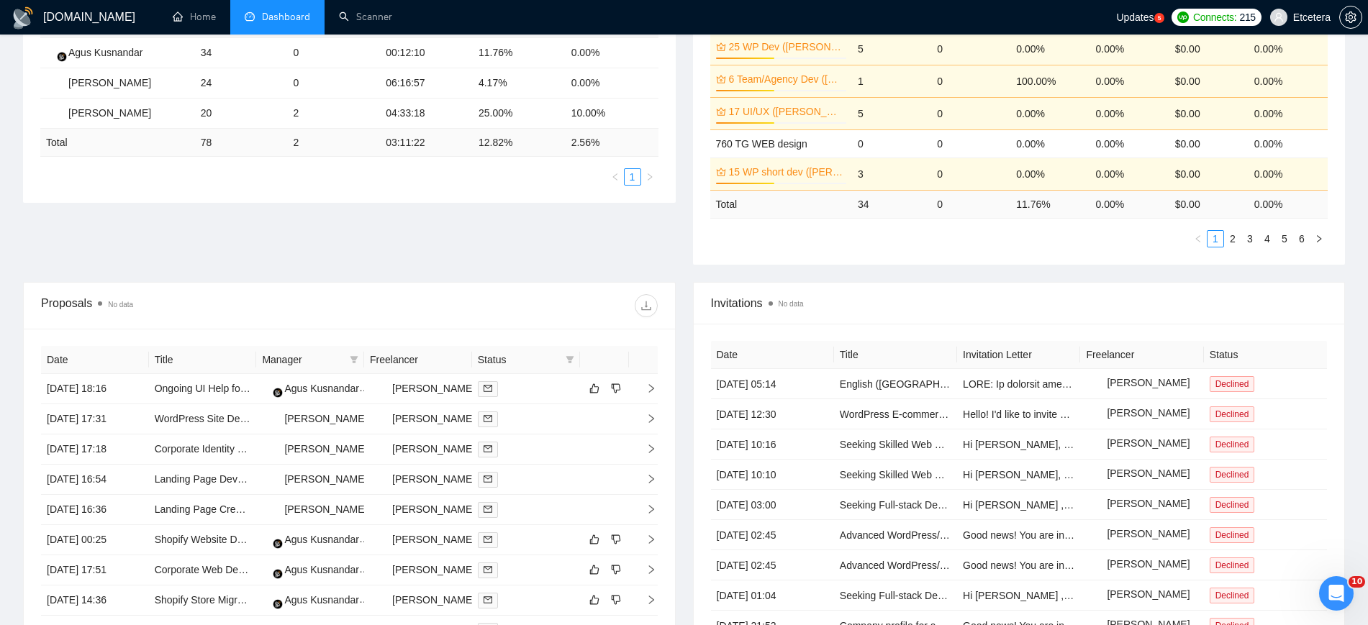
scroll to position [362, 0]
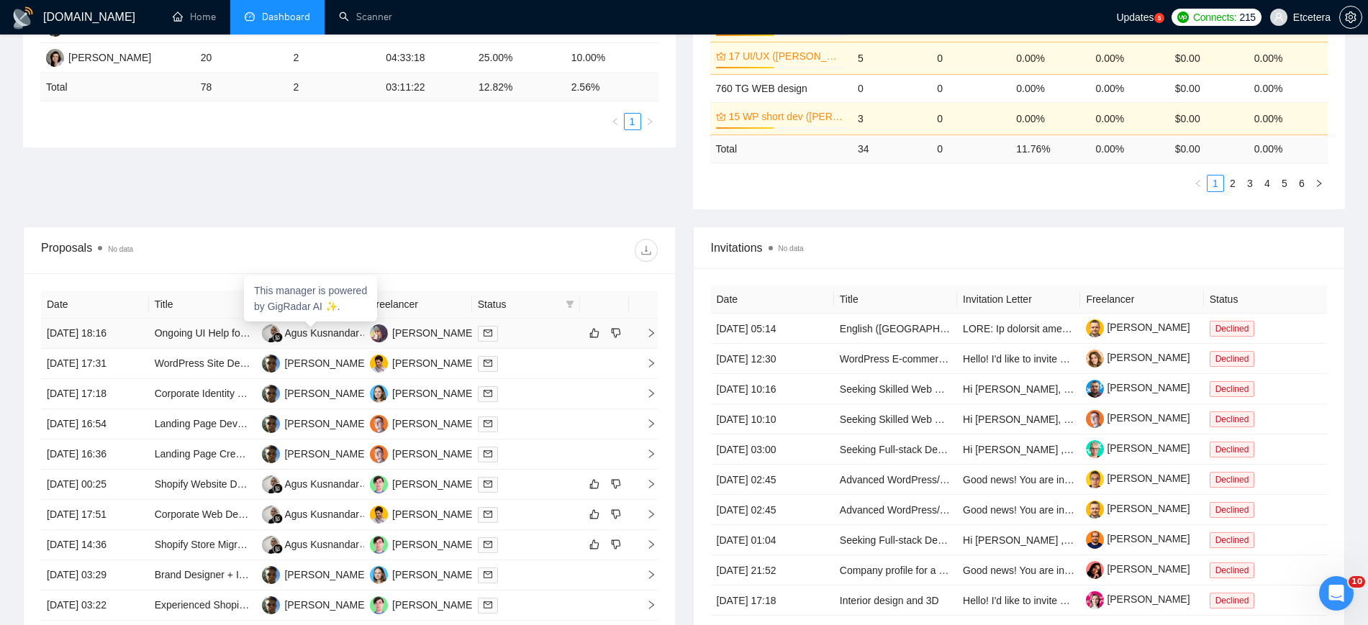
drag, startPoint x: 355, startPoint y: 305, endPoint x: 356, endPoint y: 314, distance: 9.4
click at [355, 305] on div "This manager is powered by GigRadar AI ✨." at bounding box center [310, 299] width 133 height 46
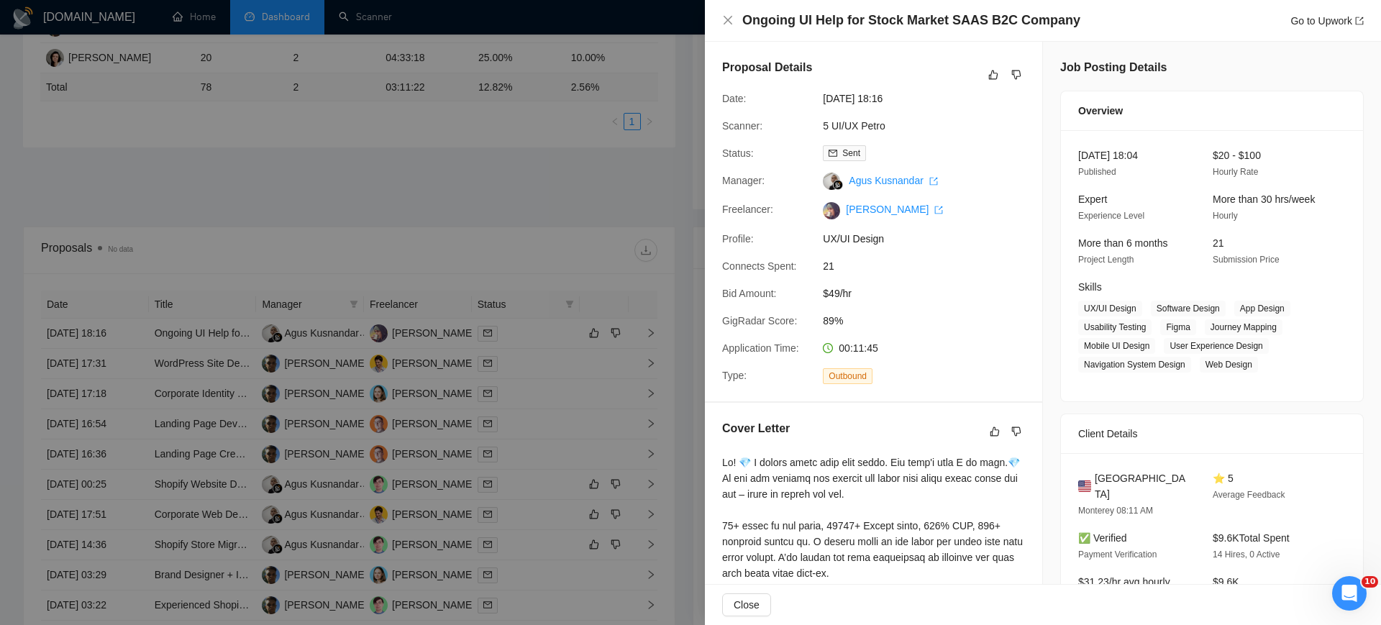
click at [351, 303] on div at bounding box center [690, 312] width 1381 height 625
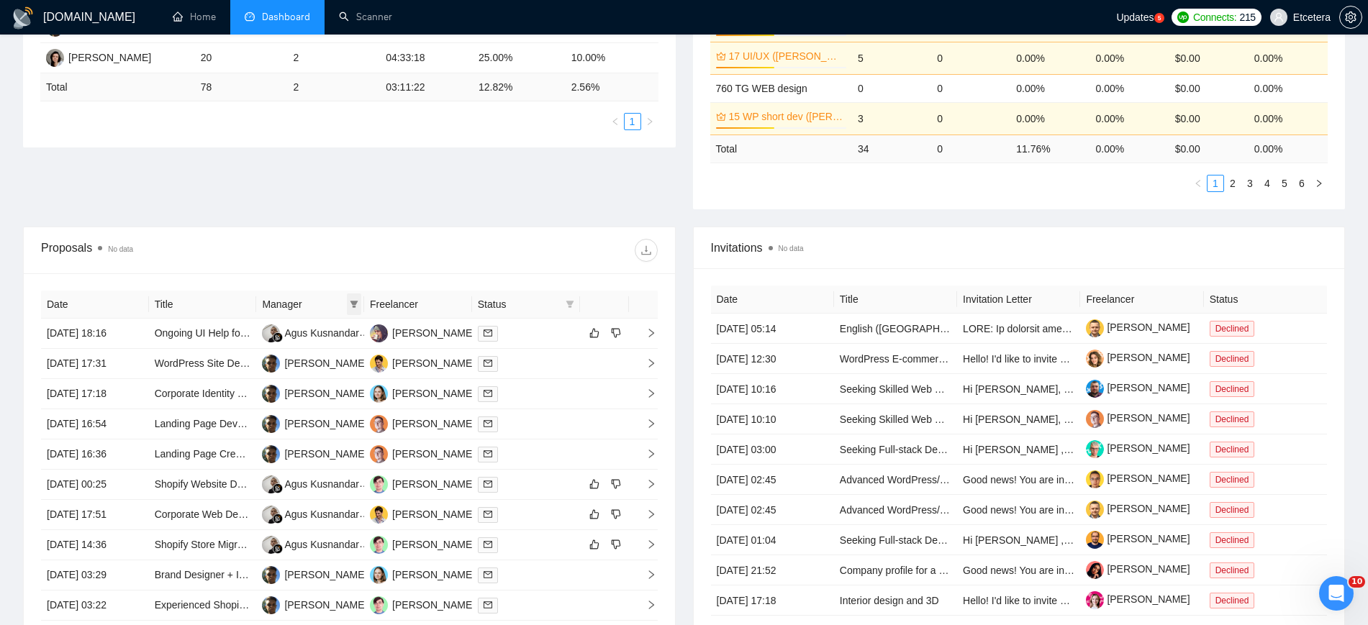
click at [354, 302] on icon "filter" at bounding box center [354, 304] width 8 height 7
click at [314, 328] on span "Tatyana Tymofieieva" at bounding box center [305, 332] width 83 height 12
checkbox input "true"
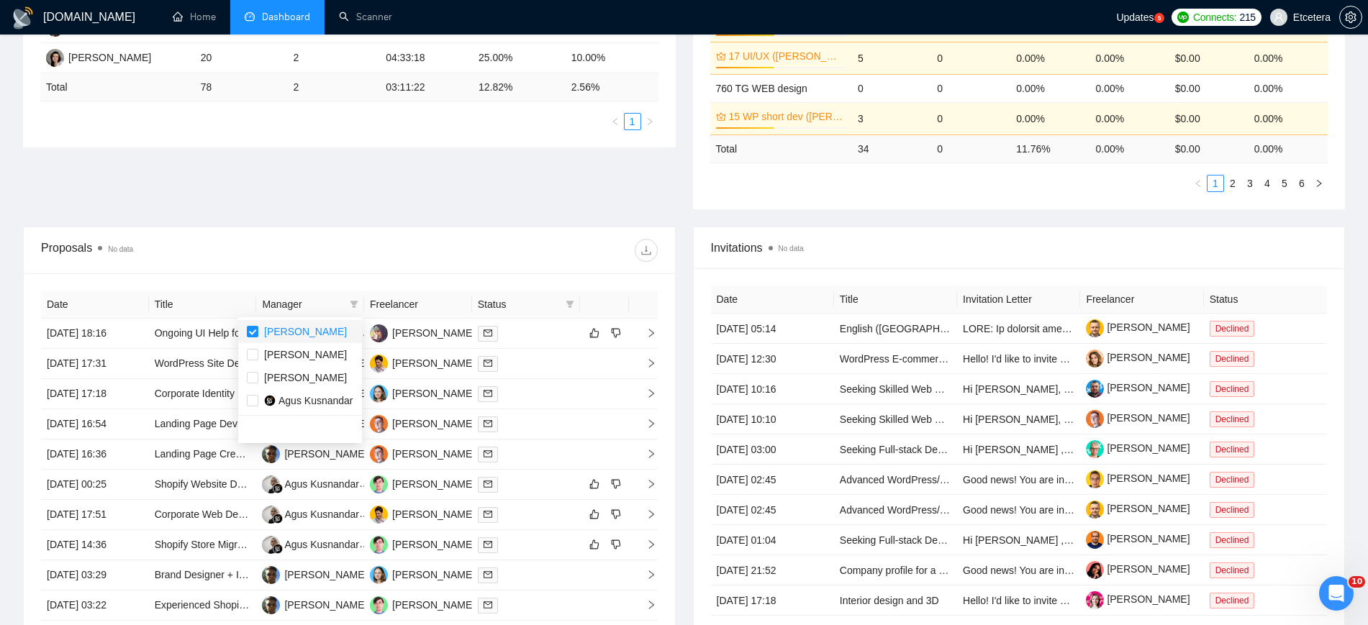
click at [413, 262] on div "Proposals No data" at bounding box center [349, 250] width 617 height 46
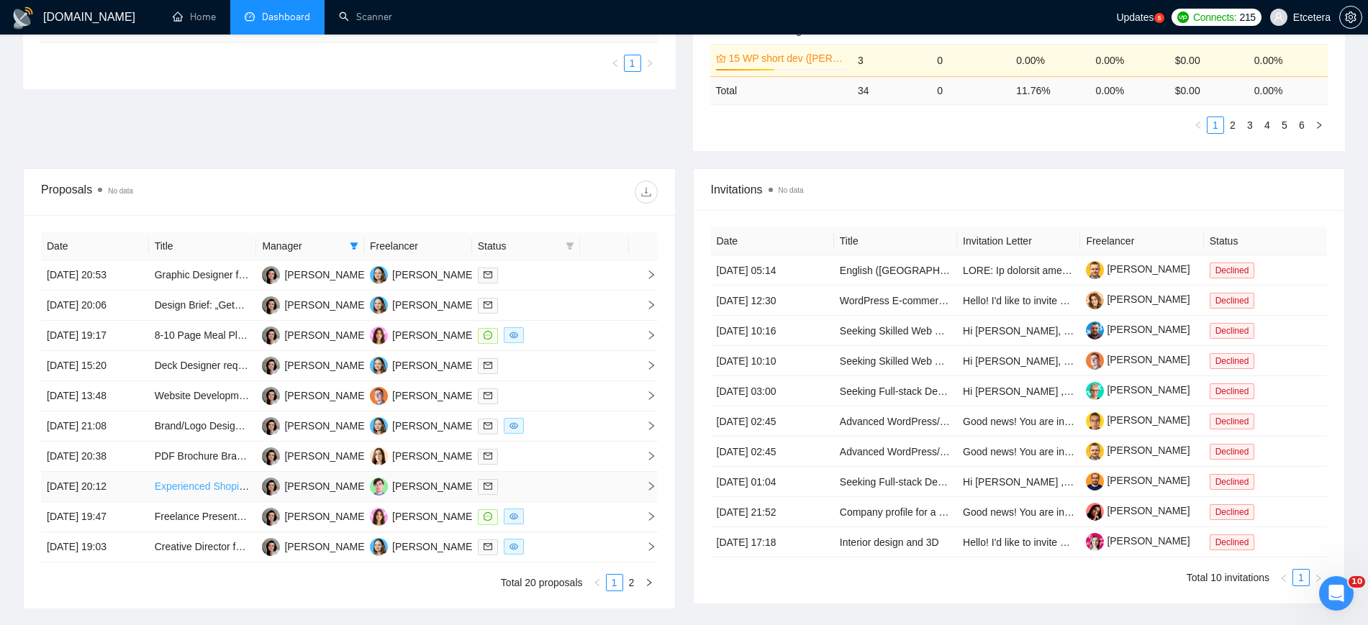
scroll to position [452, 0]
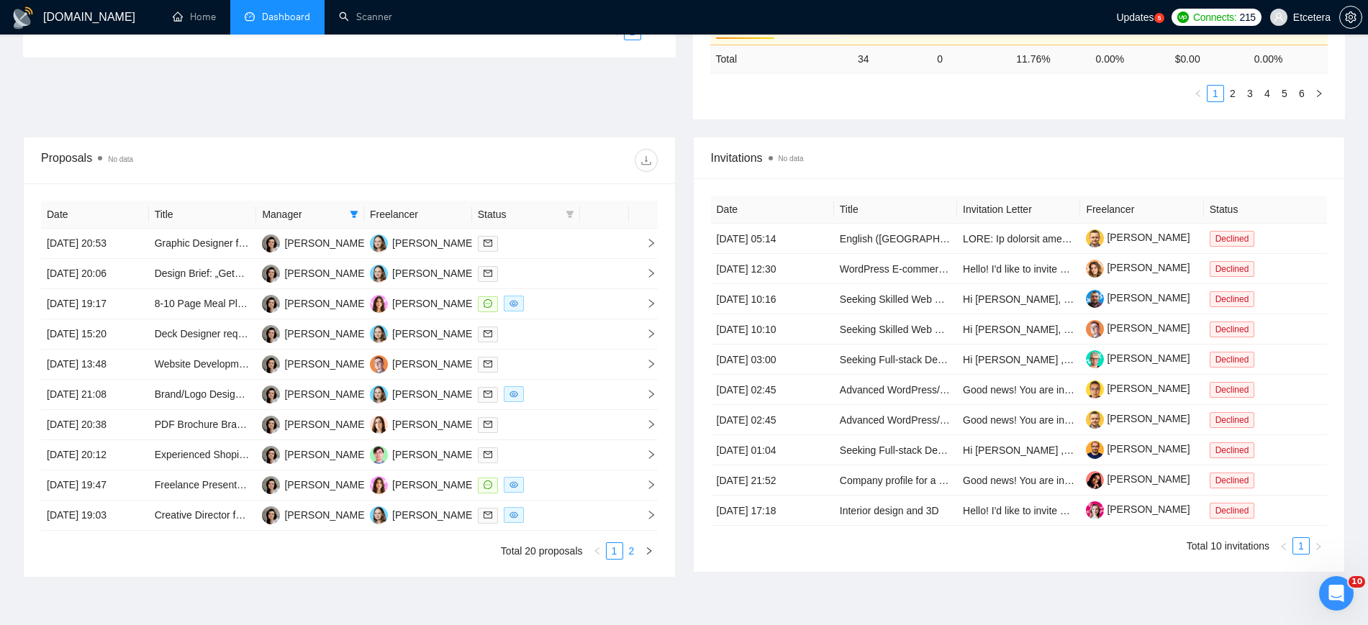
click at [627, 550] on link "2" at bounding box center [632, 551] width 16 height 16
drag, startPoint x: 616, startPoint y: 553, endPoint x: 605, endPoint y: 527, distance: 27.4
click at [616, 553] on link "1" at bounding box center [615, 551] width 16 height 16
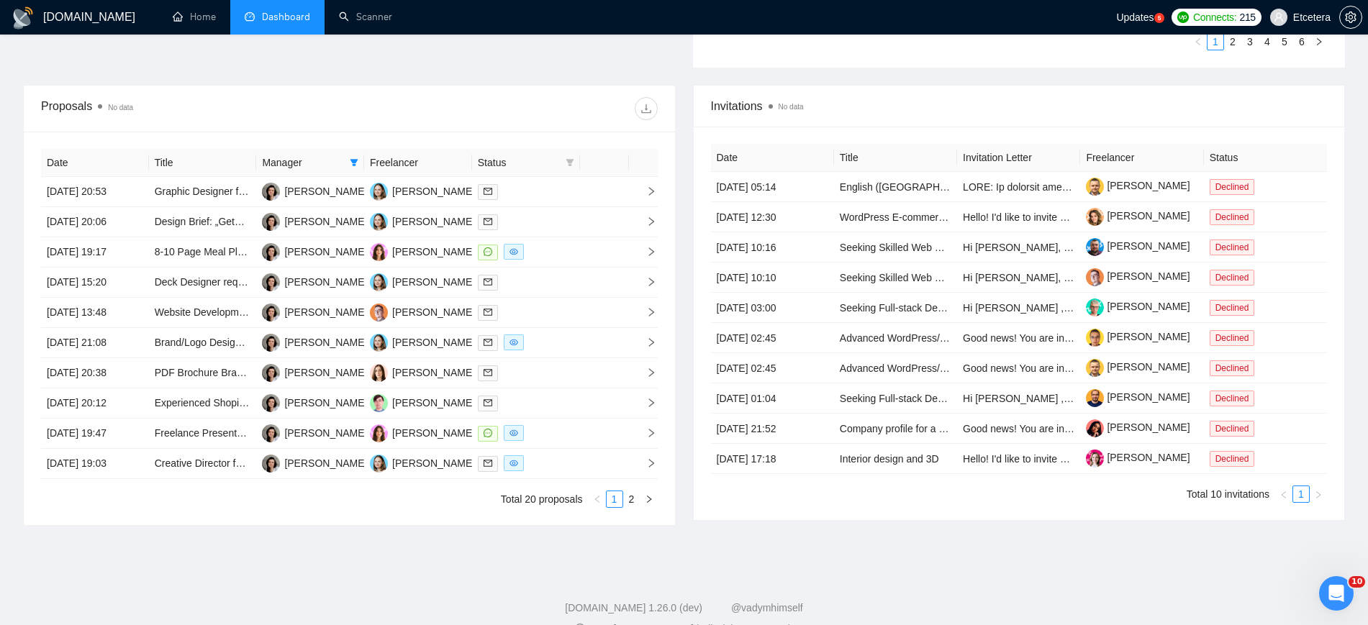
scroll to position [532, 0]
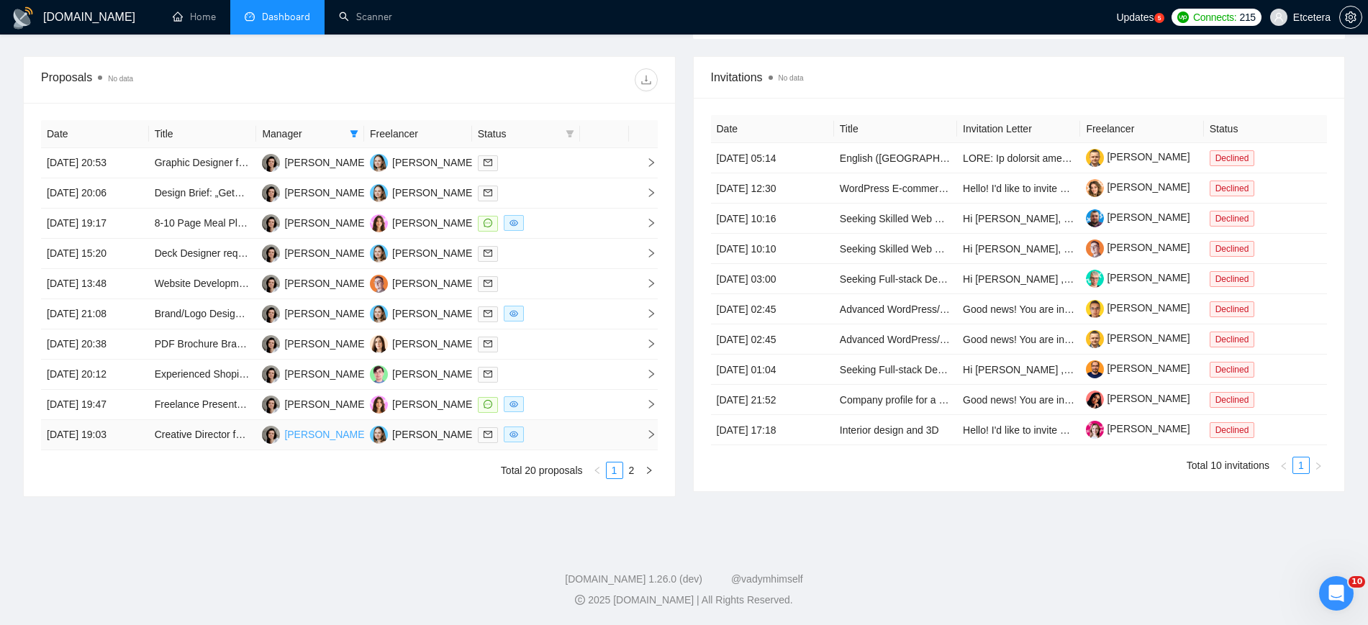
drag, startPoint x: 181, startPoint y: 437, endPoint x: 291, endPoint y: 436, distance: 110.1
click at [631, 470] on link "2" at bounding box center [632, 471] width 16 height 16
click at [614, 469] on link "1" at bounding box center [615, 471] width 16 height 16
click at [629, 468] on link "2" at bounding box center [632, 471] width 16 height 16
drag, startPoint x: 353, startPoint y: 135, endPoint x: 368, endPoint y: 174, distance: 42.1
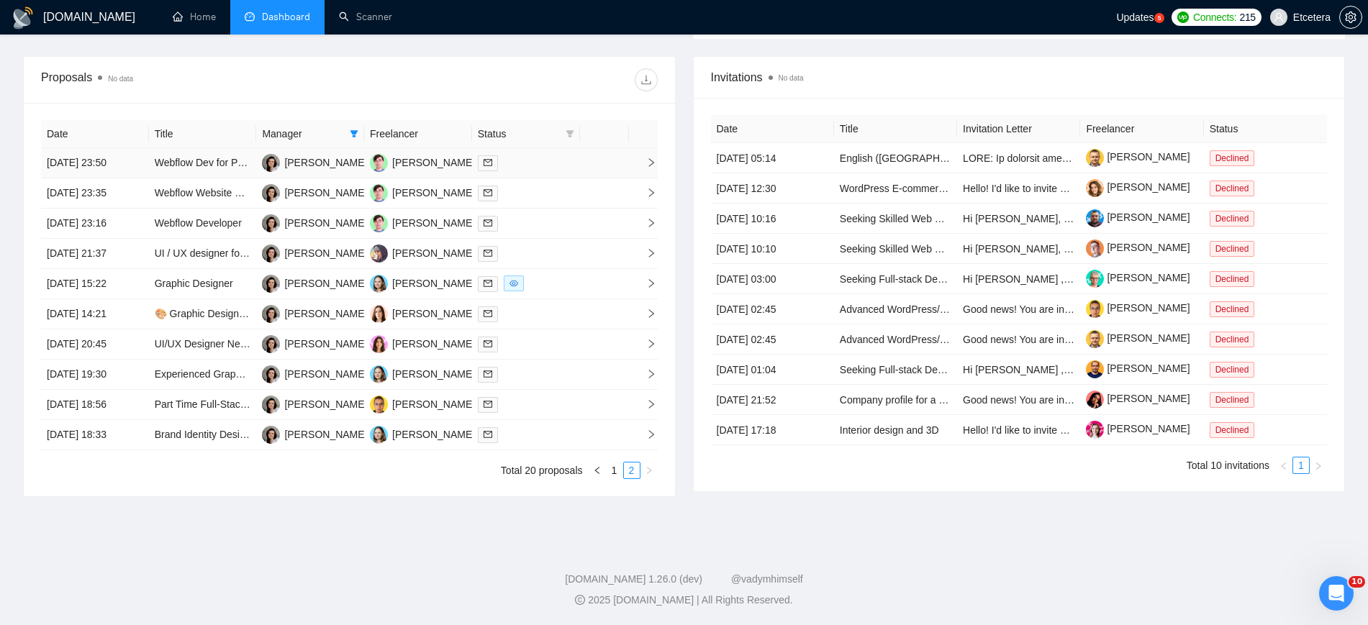
click at [353, 135] on icon "filter" at bounding box center [354, 133] width 8 height 7
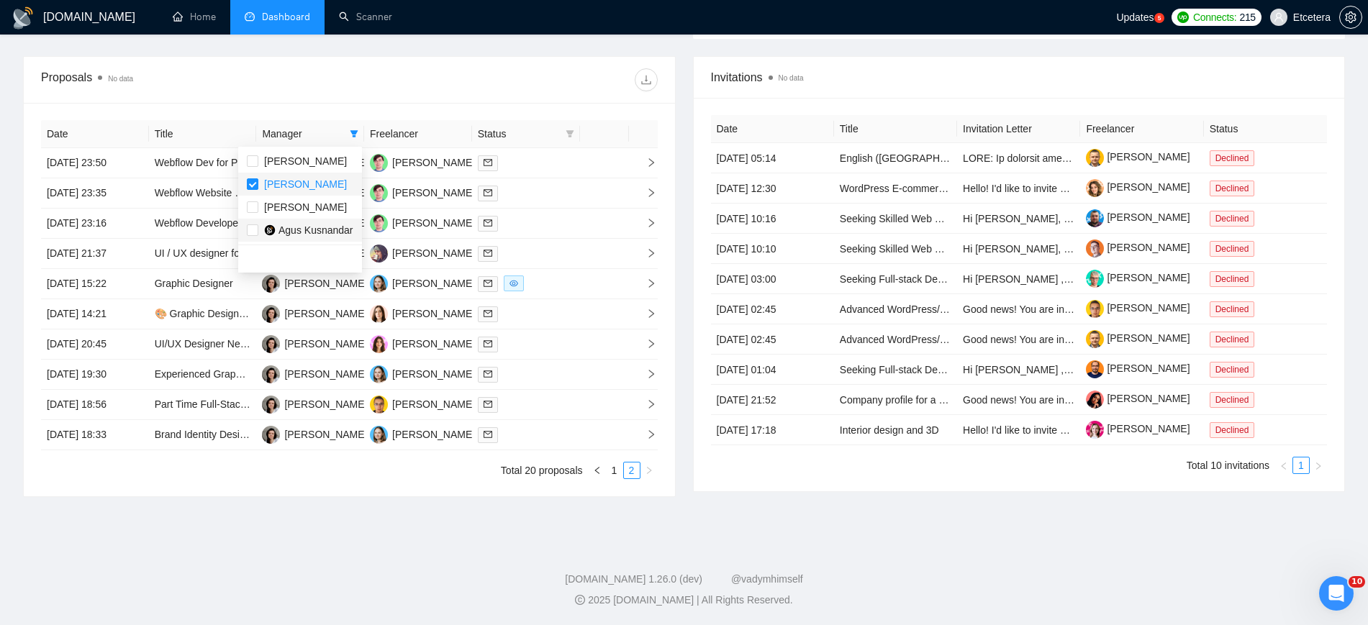
drag, startPoint x: 283, startPoint y: 185, endPoint x: 299, endPoint y: 225, distance: 43.6
click at [282, 185] on span "Tatyana Tymofieieva" at bounding box center [305, 184] width 83 height 12
checkbox input "false"
click at [298, 231] on span "Agus Kusnandar" at bounding box center [315, 230] width 75 height 12
checkbox input "true"
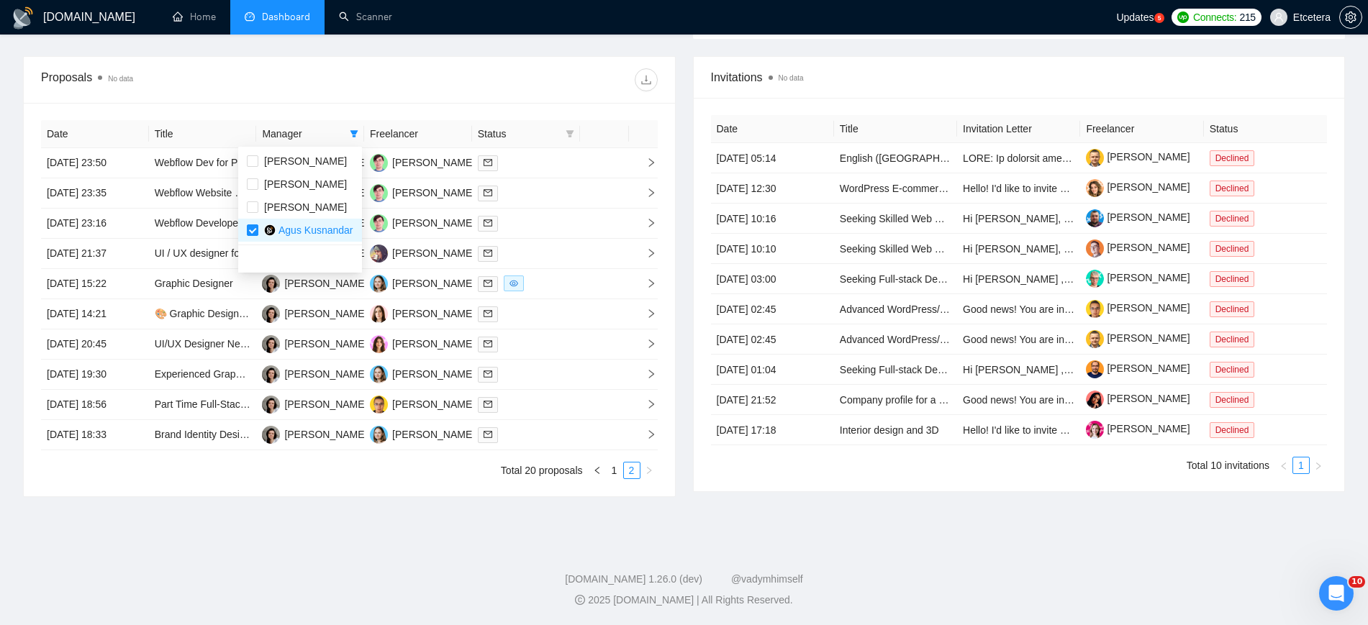
click at [418, 88] on div at bounding box center [503, 79] width 308 height 23
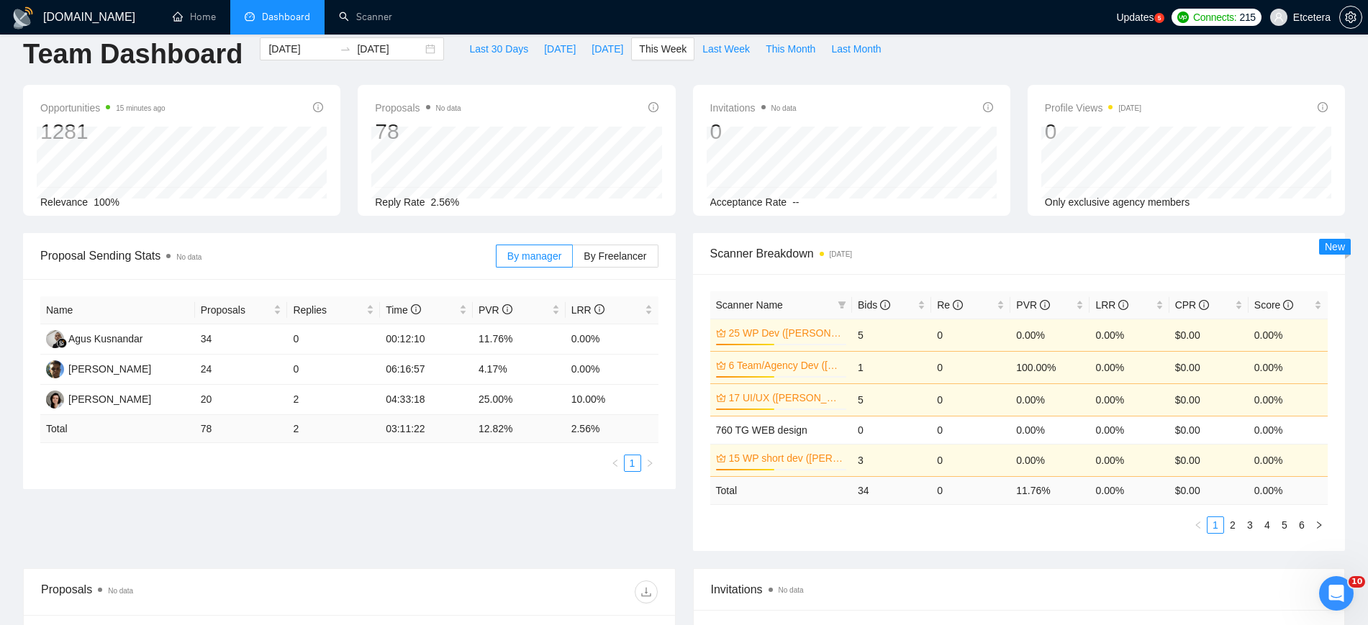
scroll to position [270, 0]
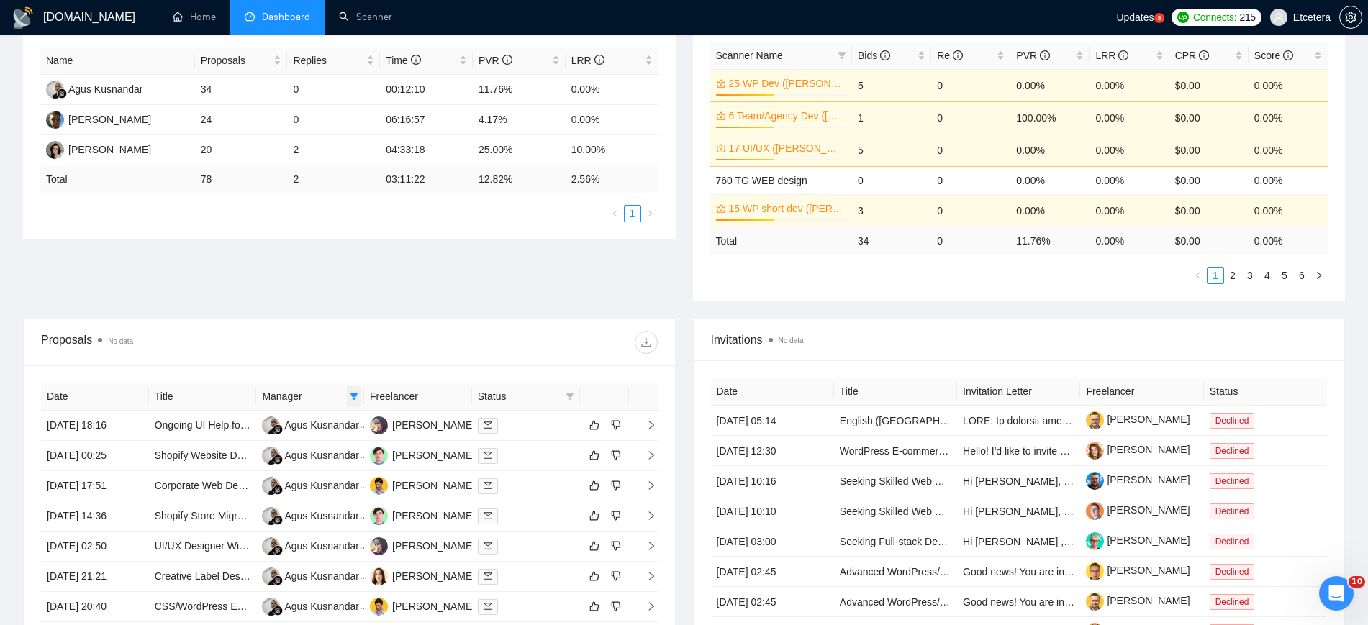
click at [353, 393] on icon "filter" at bounding box center [354, 396] width 8 height 7
click at [309, 452] on span "Tatyana Tymofieieva" at bounding box center [305, 447] width 83 height 12
checkbox input "true"
drag, startPoint x: 256, startPoint y: 491, endPoint x: 335, endPoint y: 448, distance: 90.1
click at [255, 491] on input "checkbox" at bounding box center [253, 493] width 12 height 12
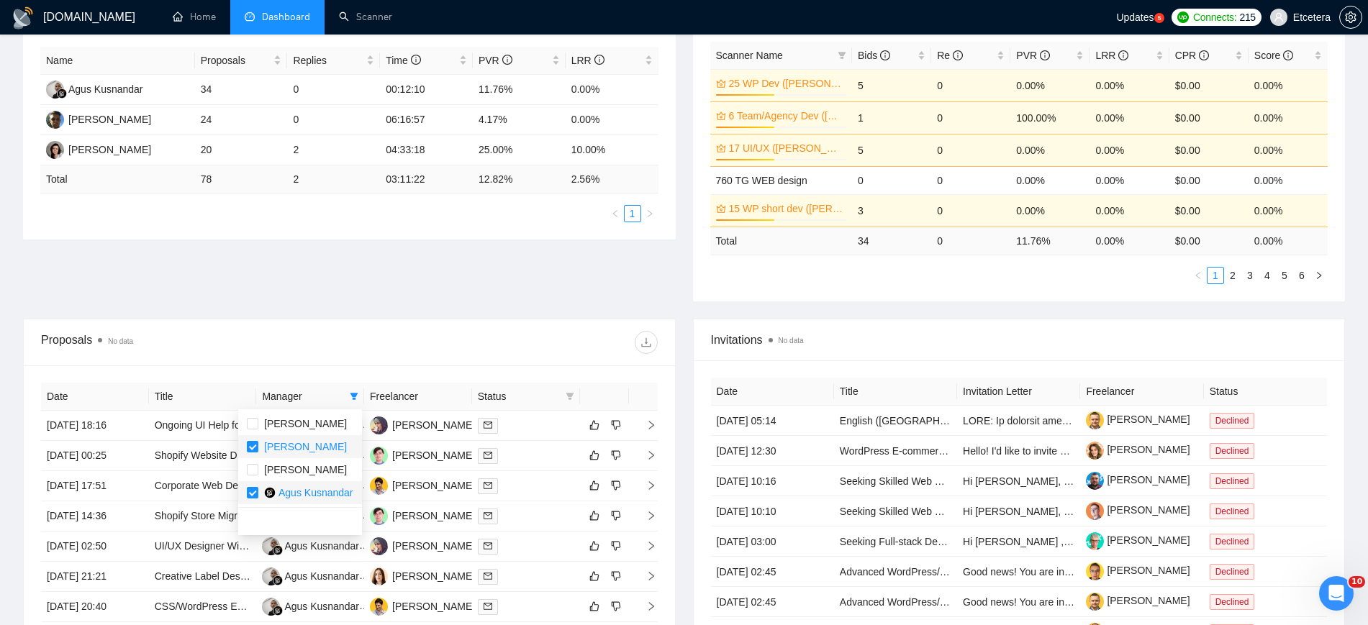
checkbox input "false"
click at [385, 360] on div "Proposals No data" at bounding box center [349, 342] width 617 height 46
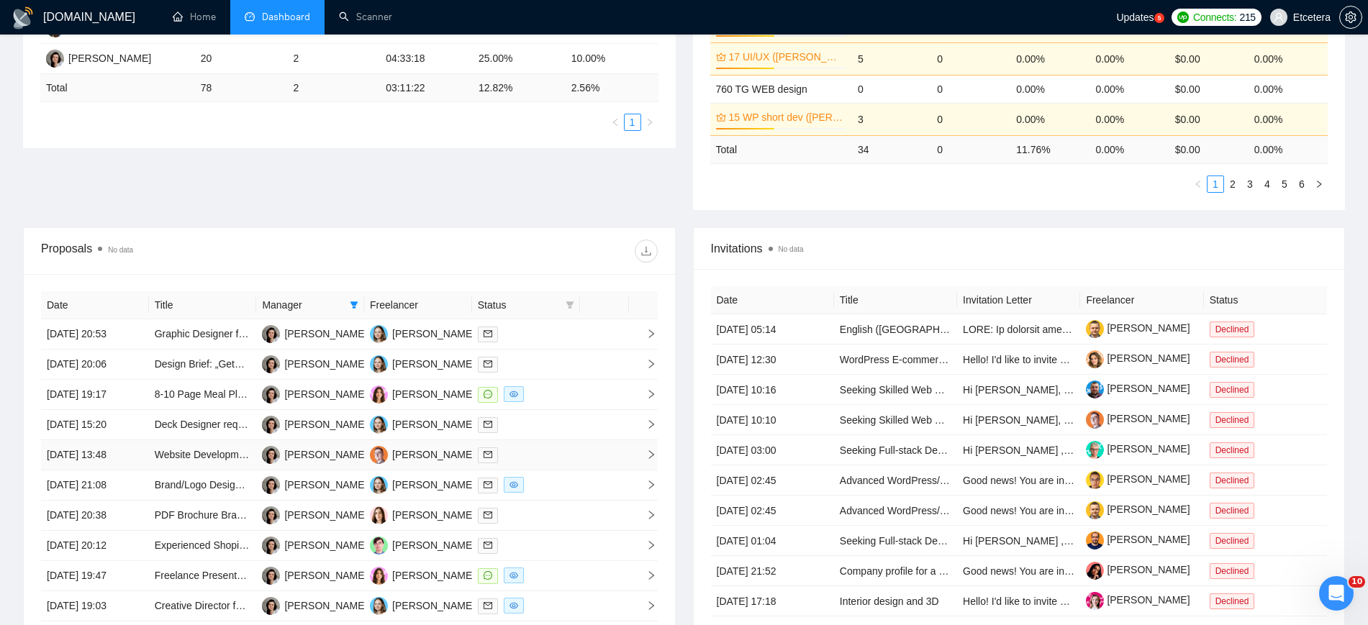
scroll to position [532, 0]
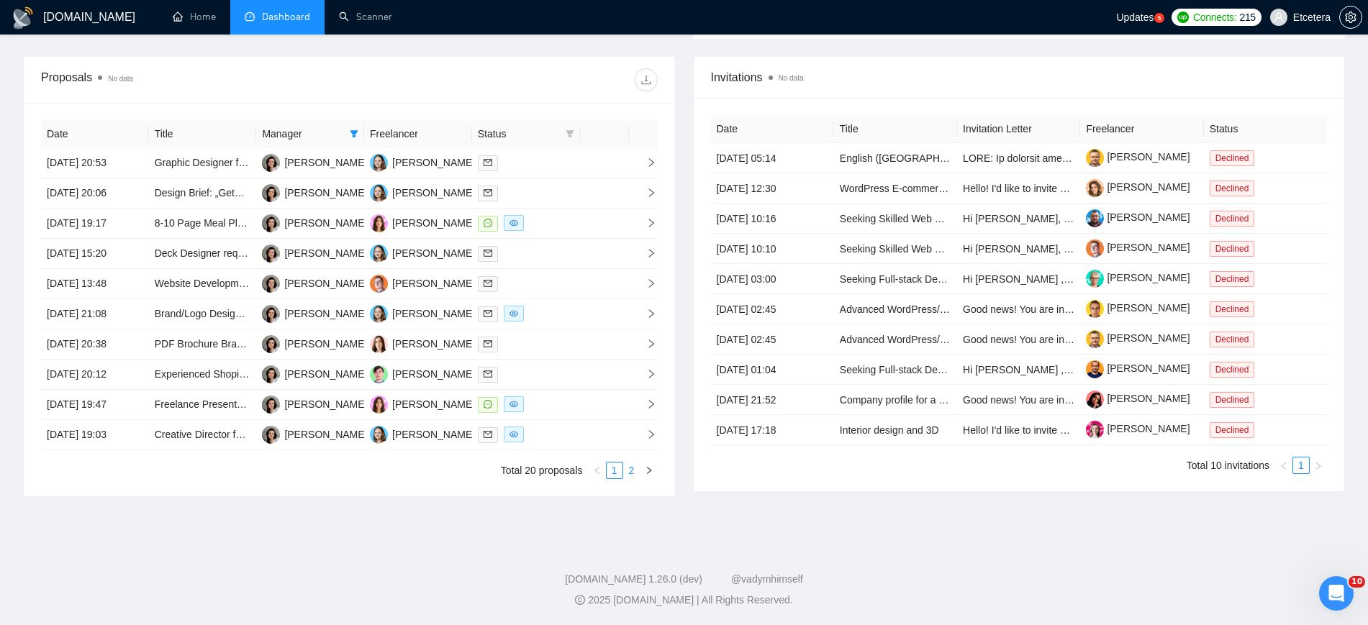
click at [632, 473] on link "2" at bounding box center [632, 471] width 16 height 16
click at [350, 137] on icon "filter" at bounding box center [354, 134] width 9 height 9
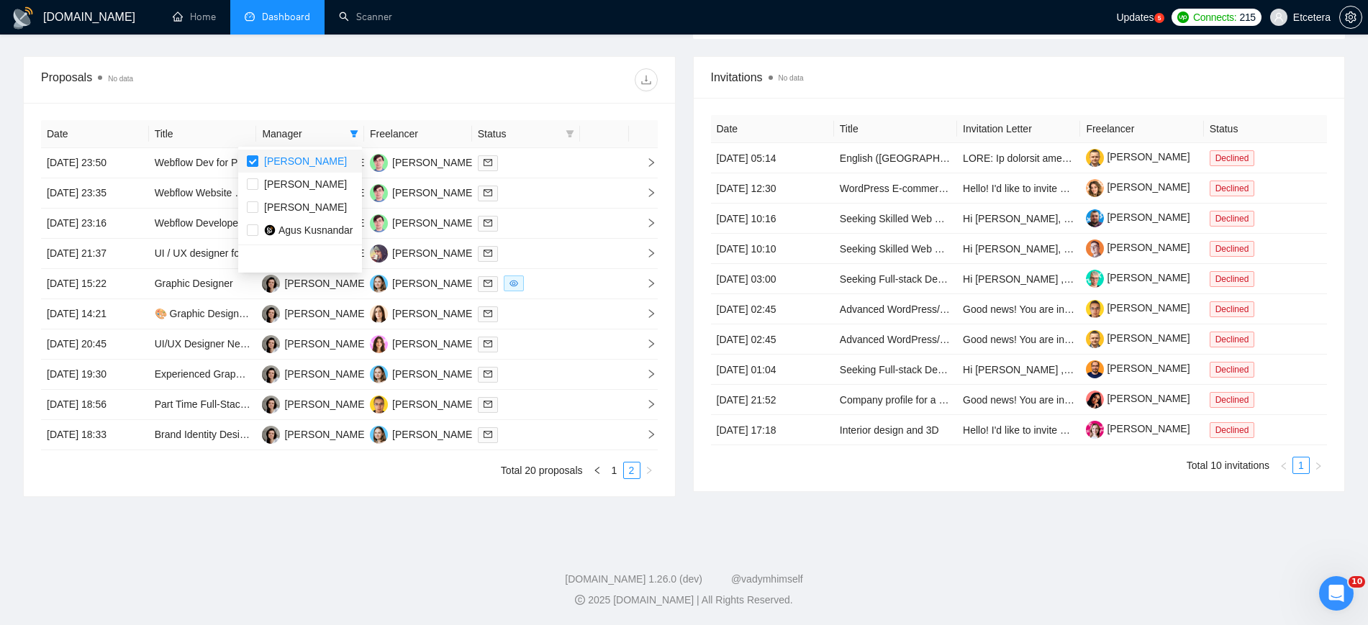
click at [280, 161] on span "Tatyana Tymofieieva" at bounding box center [305, 161] width 83 height 12
checkbox input "false"
click at [283, 227] on span "Agus Kusnandar" at bounding box center [315, 230] width 75 height 12
checkbox input "true"
click at [442, 83] on div at bounding box center [503, 79] width 308 height 23
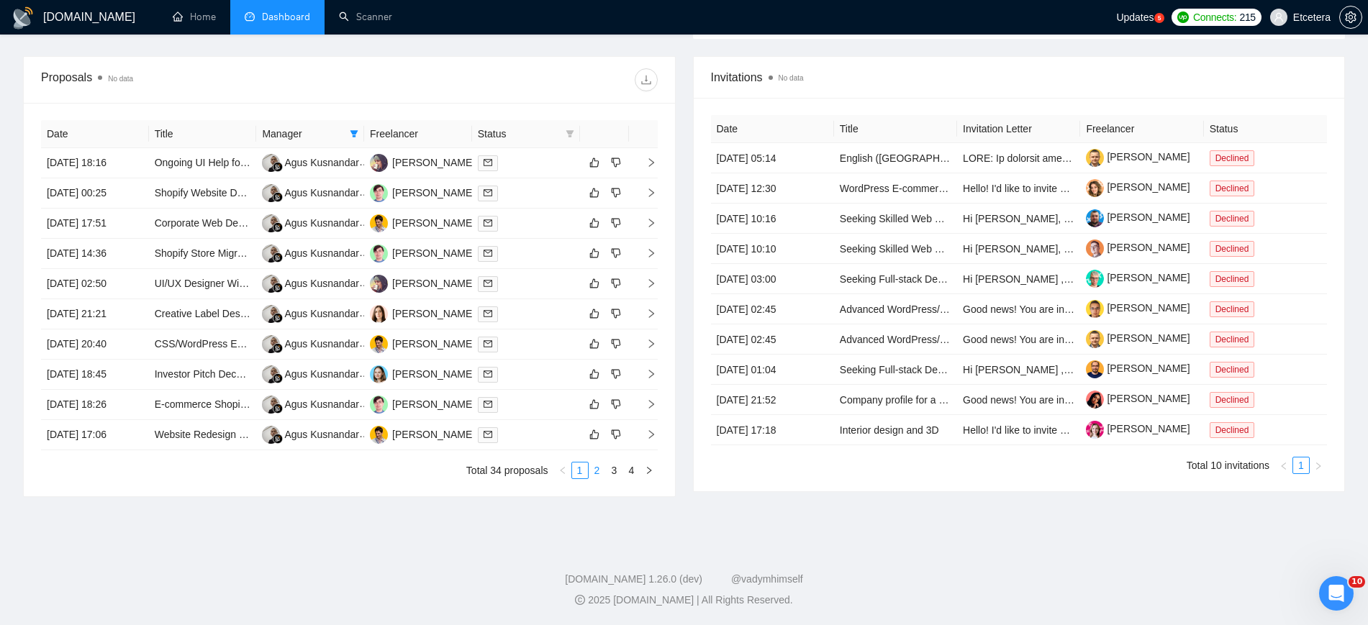
click at [597, 475] on link "2" at bounding box center [597, 471] width 16 height 16
drag, startPoint x: 616, startPoint y: 472, endPoint x: 616, endPoint y: 499, distance: 27.3
click at [615, 473] on link "3" at bounding box center [615, 471] width 16 height 16
click at [628, 475] on link "4" at bounding box center [632, 471] width 16 height 16
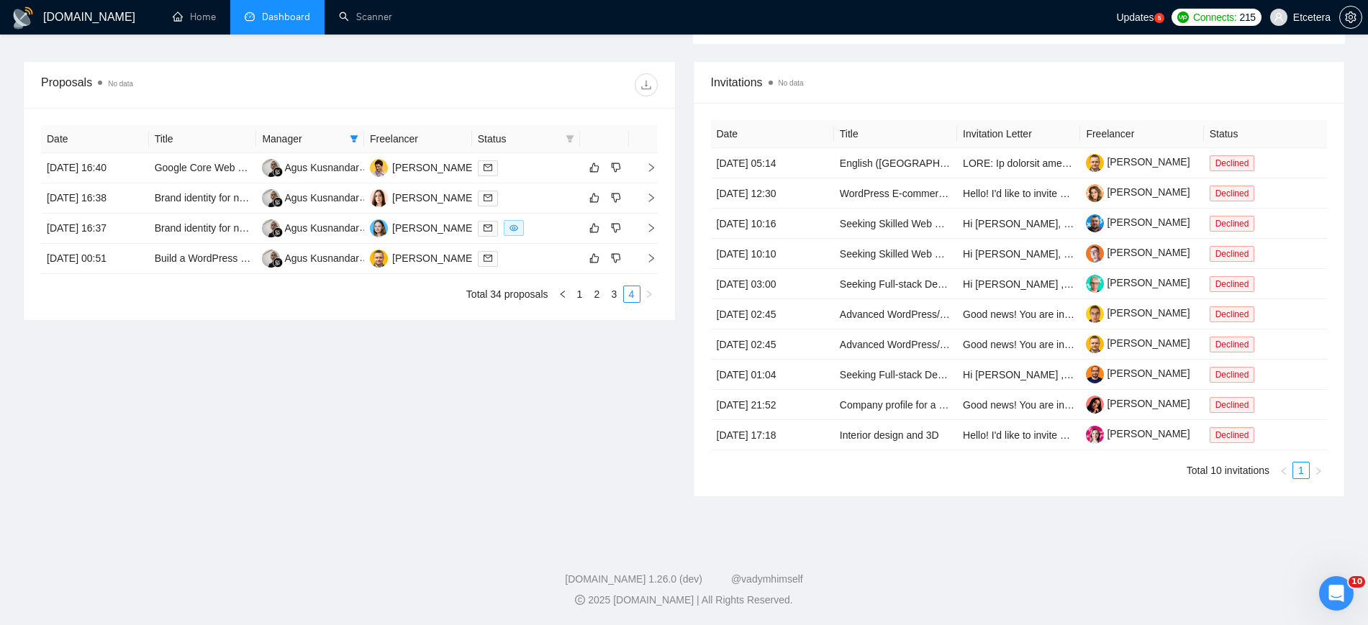
scroll to position [527, 0]
drag, startPoint x: 580, startPoint y: 295, endPoint x: 609, endPoint y: 328, distance: 43.9
click at [580, 295] on link "1" at bounding box center [580, 294] width 16 height 16
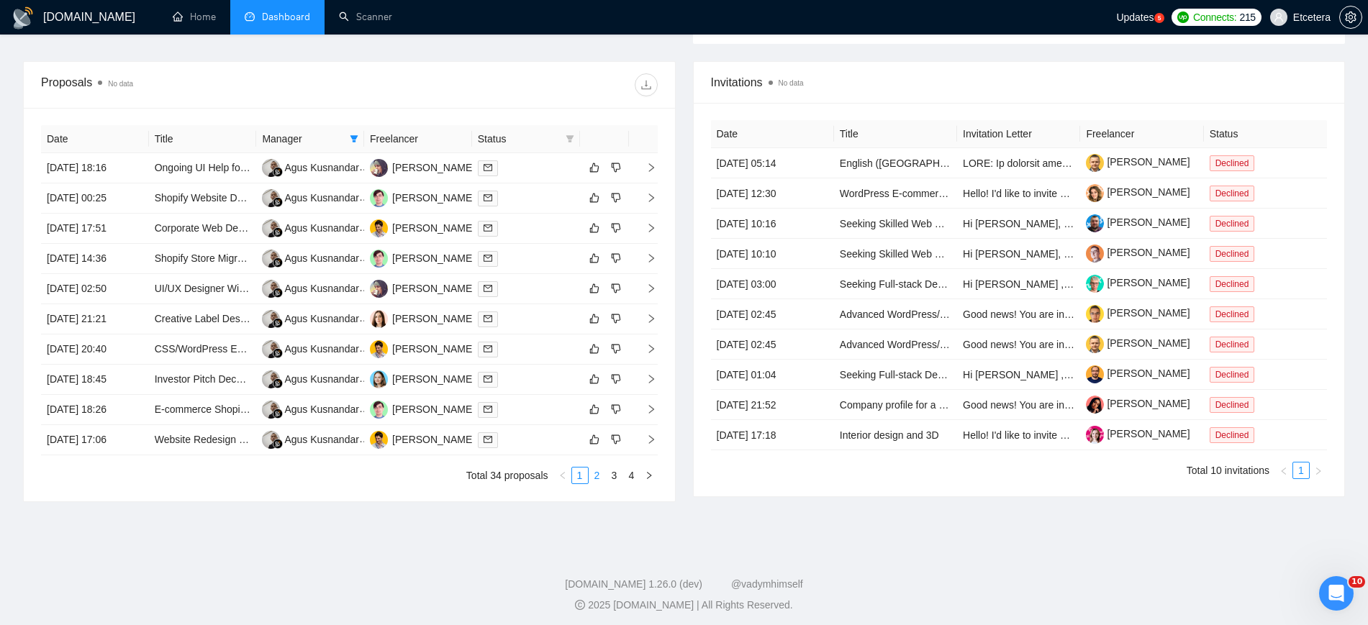
click at [596, 481] on link "2" at bounding box center [597, 476] width 16 height 16
click at [612, 475] on link "3" at bounding box center [615, 476] width 16 height 16
click at [635, 473] on link "4" at bounding box center [632, 476] width 16 height 16
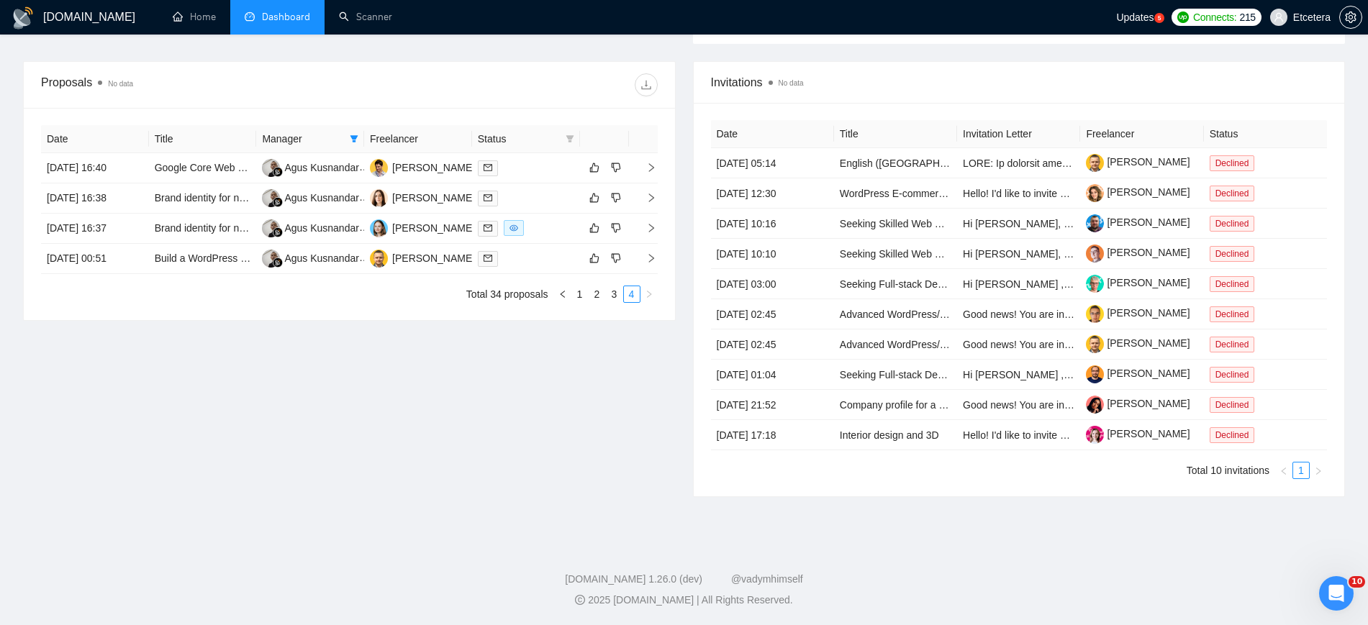
drag, startPoint x: 612, startPoint y: 294, endPoint x: 624, endPoint y: 315, distance: 24.8
click at [612, 294] on link "3" at bounding box center [615, 294] width 16 height 16
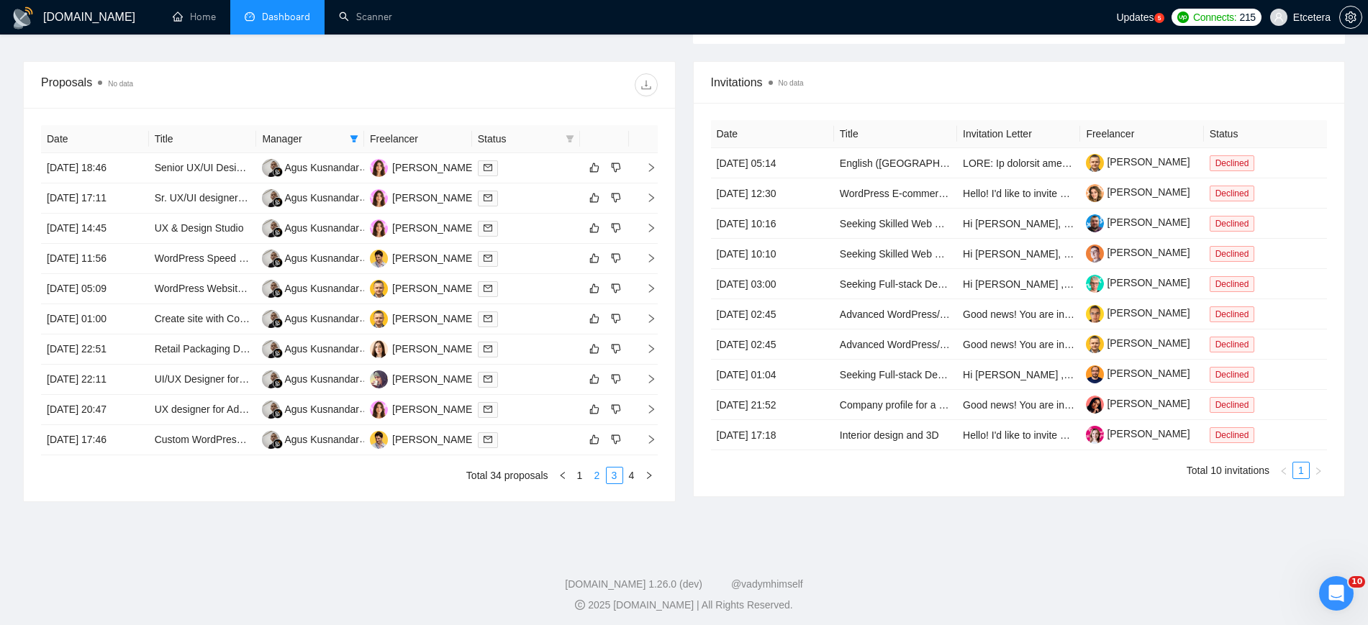
click at [598, 471] on link "2" at bounding box center [597, 476] width 16 height 16
click at [580, 477] on link "1" at bounding box center [580, 476] width 16 height 16
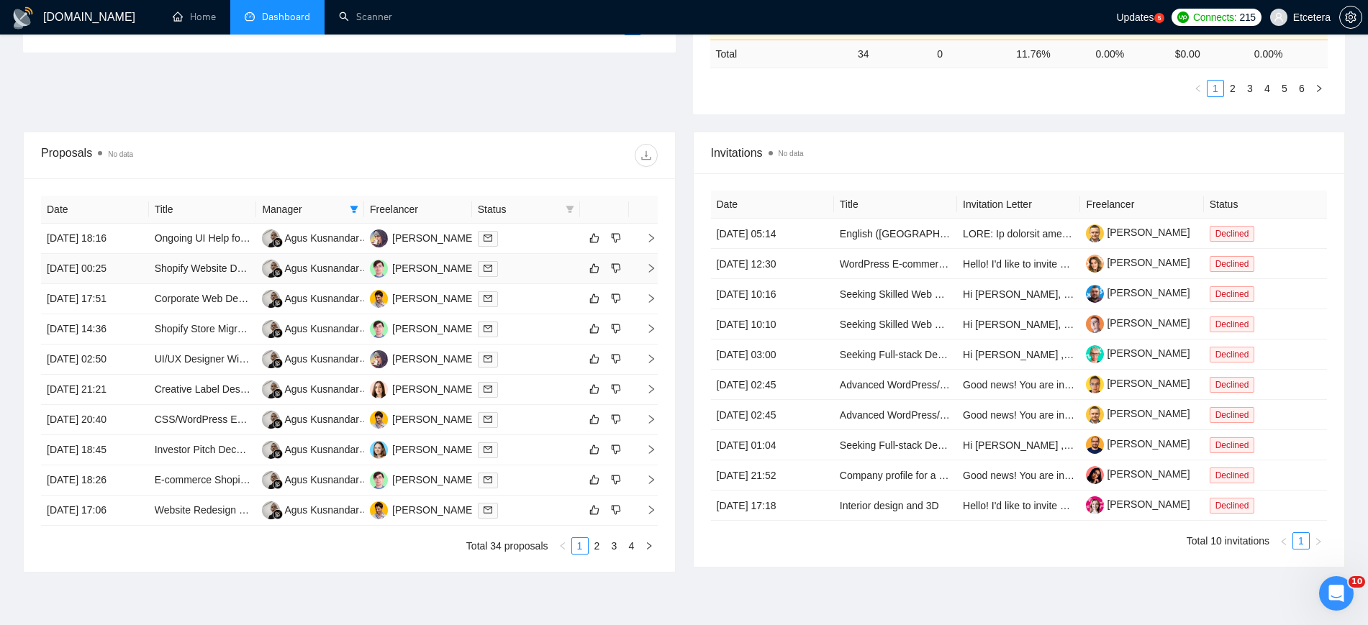
scroll to position [347, 0]
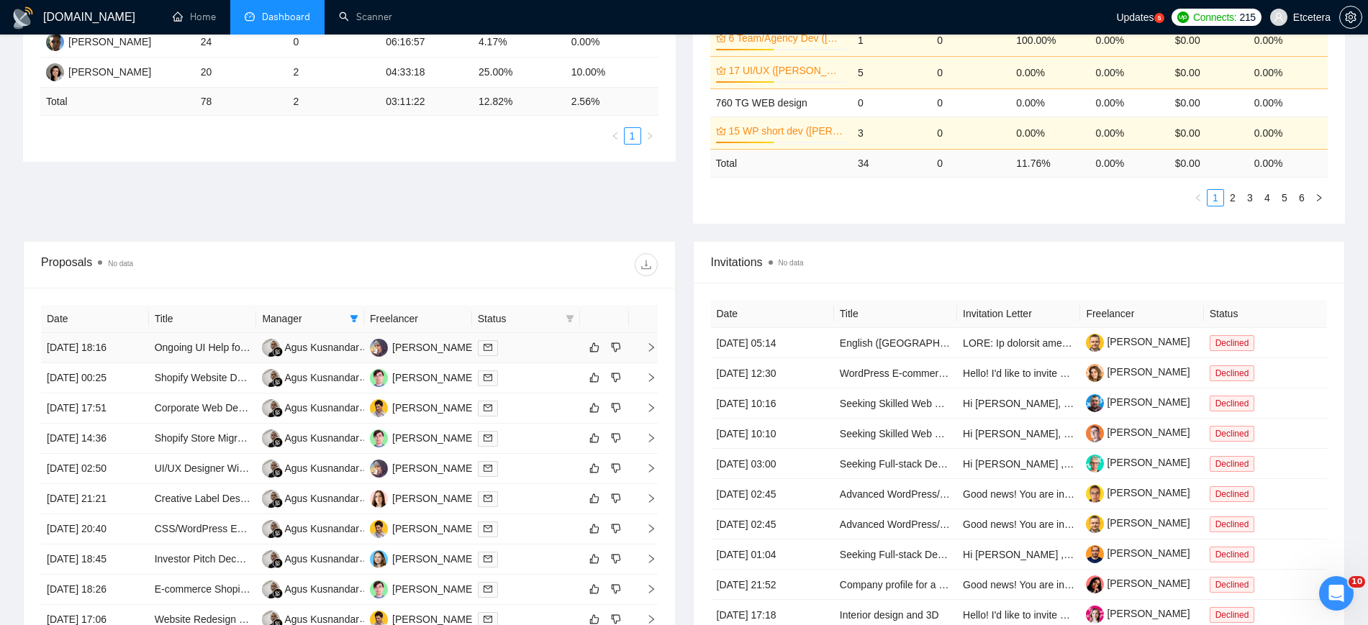
click at [351, 322] on icon "filter" at bounding box center [354, 318] width 9 height 9
click at [290, 399] on div "Tatyana Tymofieieva" at bounding box center [305, 392] width 83 height 16
checkbox input "true"
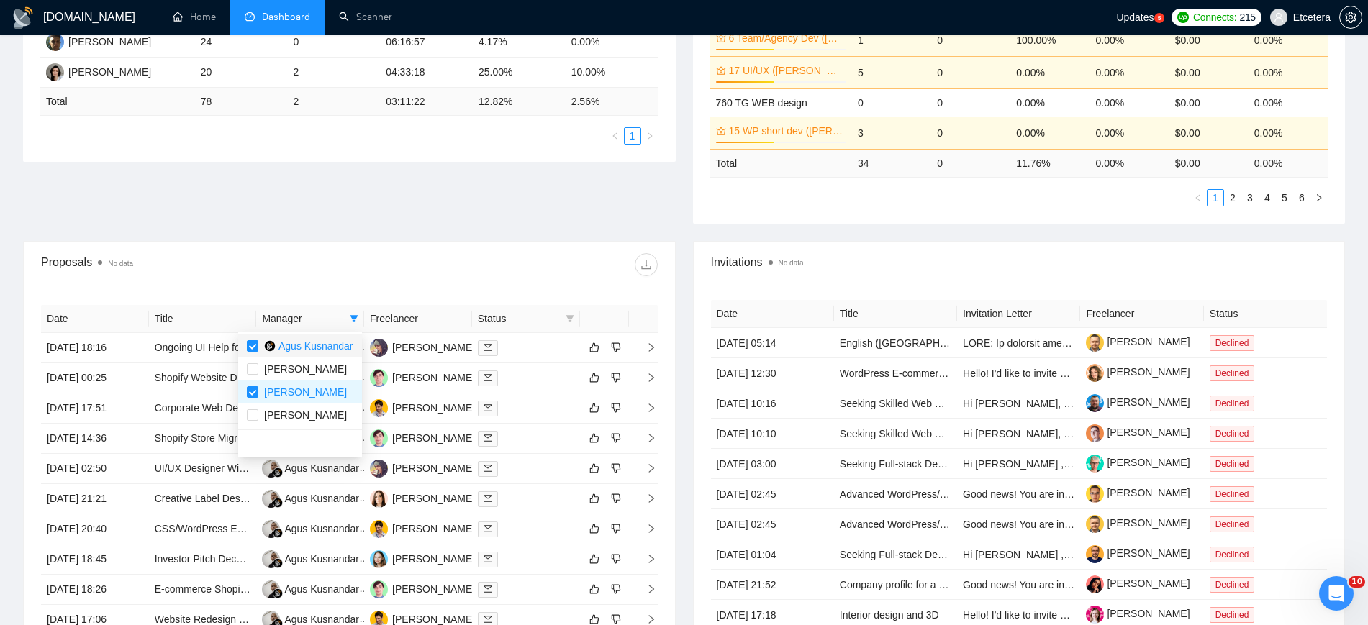
click at [291, 348] on span "Agus Kusnandar" at bounding box center [315, 346] width 75 height 12
checkbox input "false"
drag, startPoint x: 404, startPoint y: 262, endPoint x: 471, endPoint y: 323, distance: 90.1
click at [405, 262] on div at bounding box center [503, 264] width 308 height 23
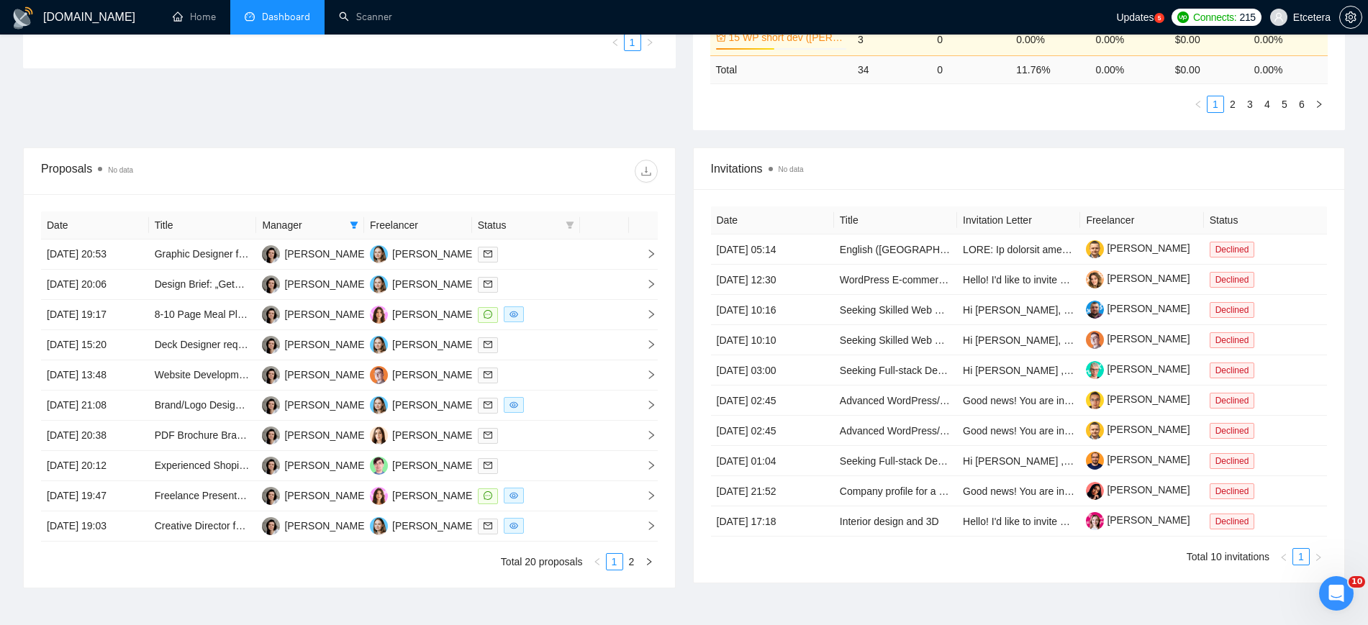
scroll to position [527, 0]
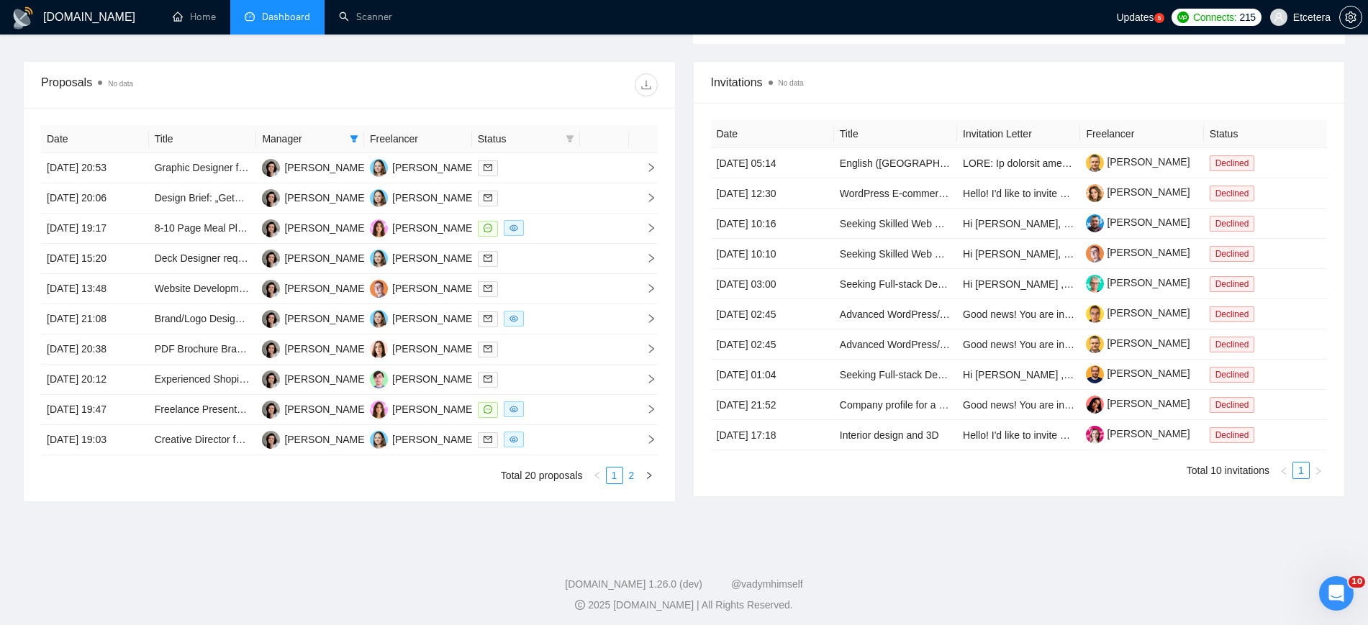
click at [632, 477] on link "2" at bounding box center [632, 476] width 16 height 16
click at [441, 100] on div "Proposals No data" at bounding box center [349, 85] width 617 height 46
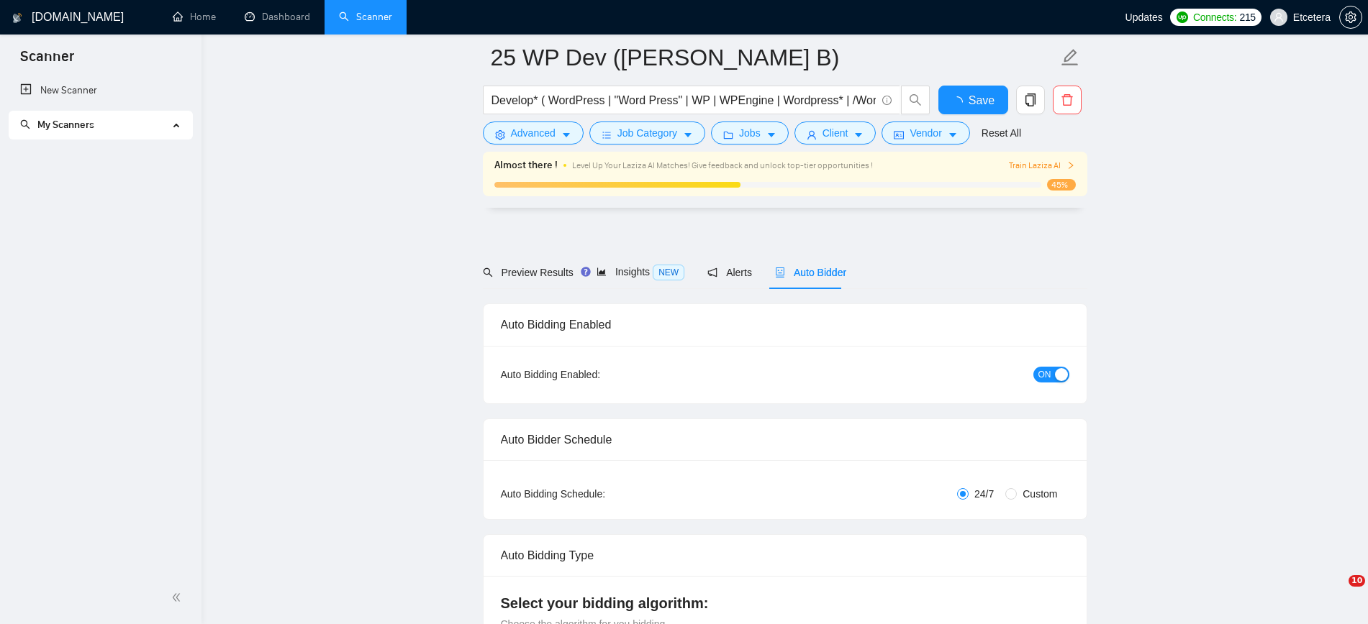
scroll to position [1619, 0]
